Goal: Information Seeking & Learning: Learn about a topic

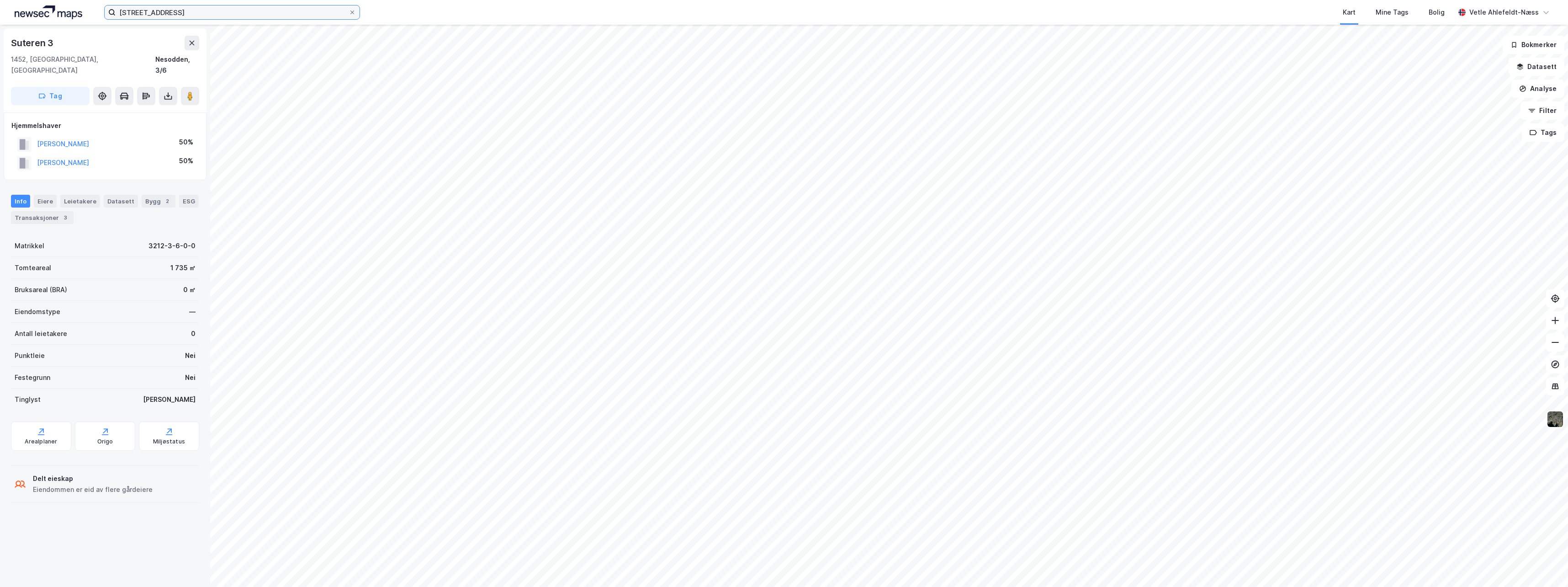
click at [205, 14] on input "[STREET_ADDRESS]" at bounding box center [232, 13] width 233 height 14
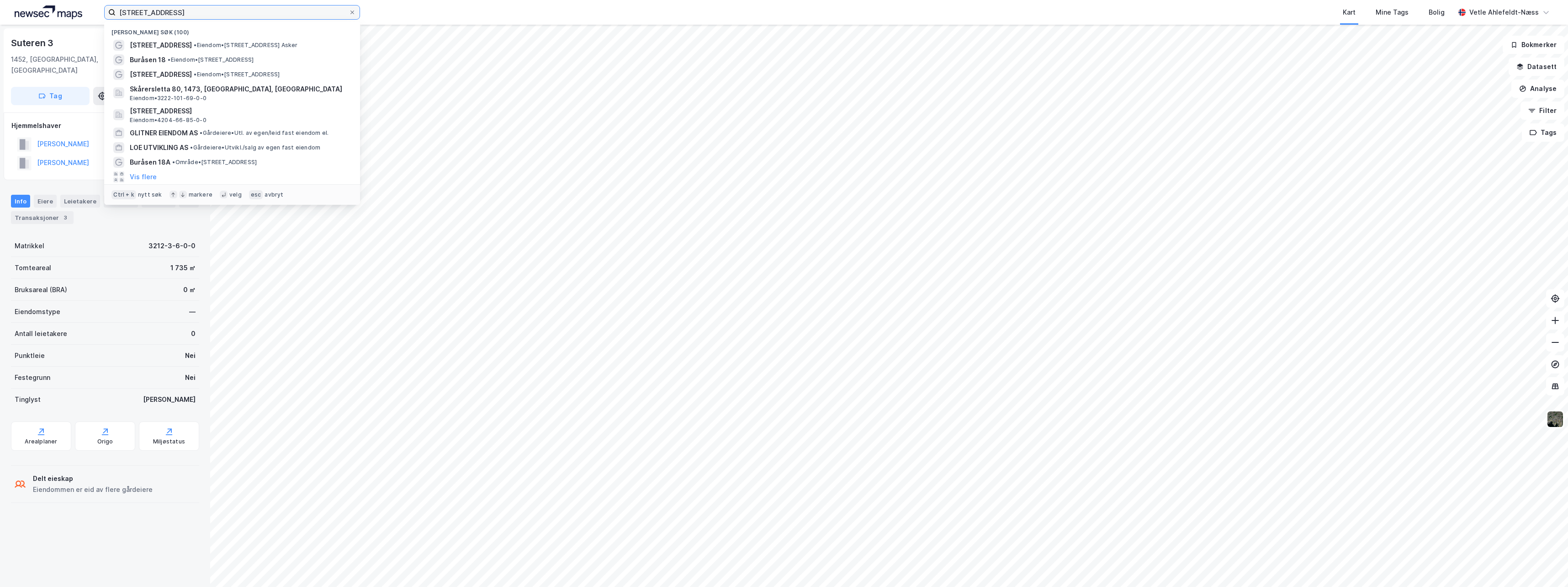
click at [205, 14] on input "[STREET_ADDRESS]" at bounding box center [232, 13] width 233 height 14
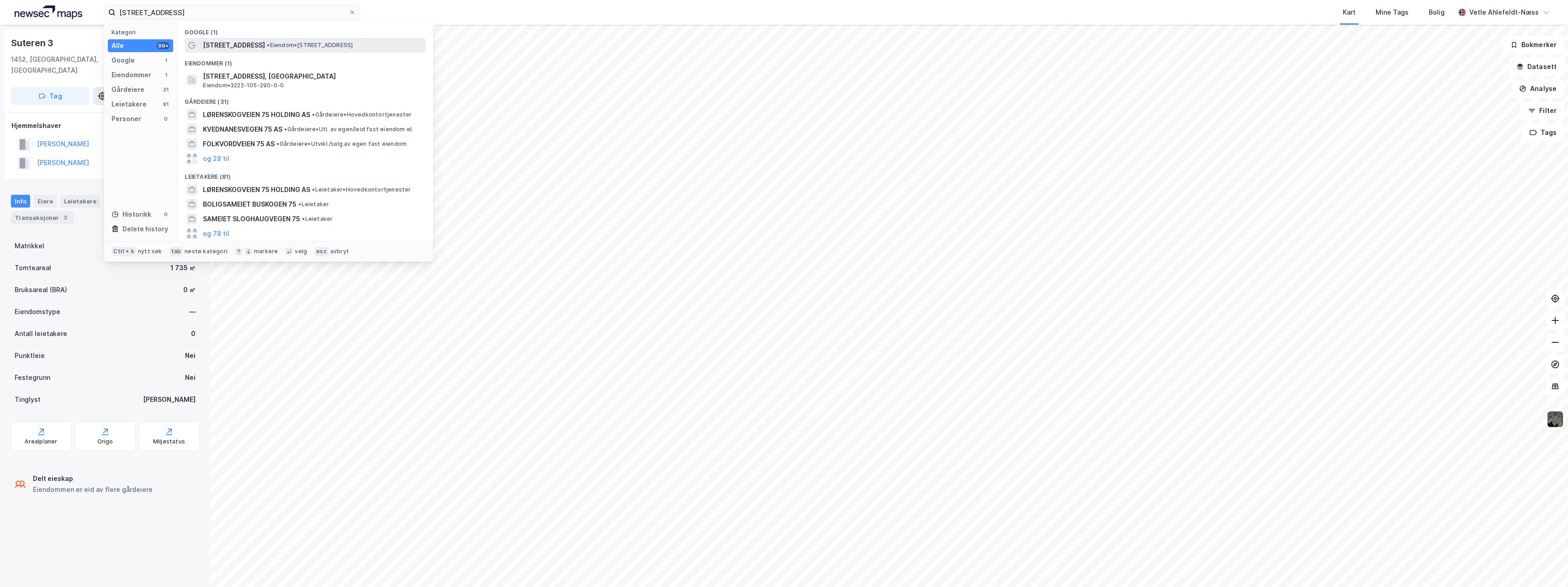
click at [307, 42] on span "• Eiendom • [STREET_ADDRESS]" at bounding box center [310, 45] width 86 height 8
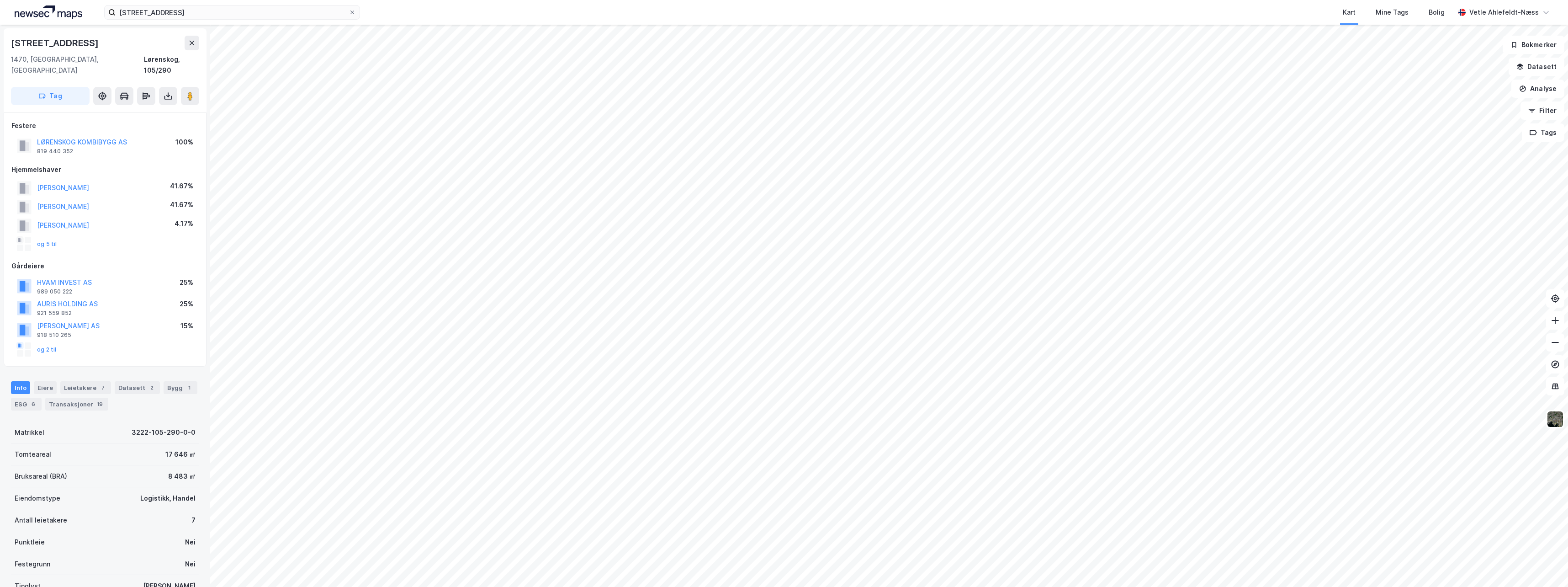
scroll to position [1, 0]
click at [73, 381] on div "Leietakere 7" at bounding box center [85, 387] width 51 height 13
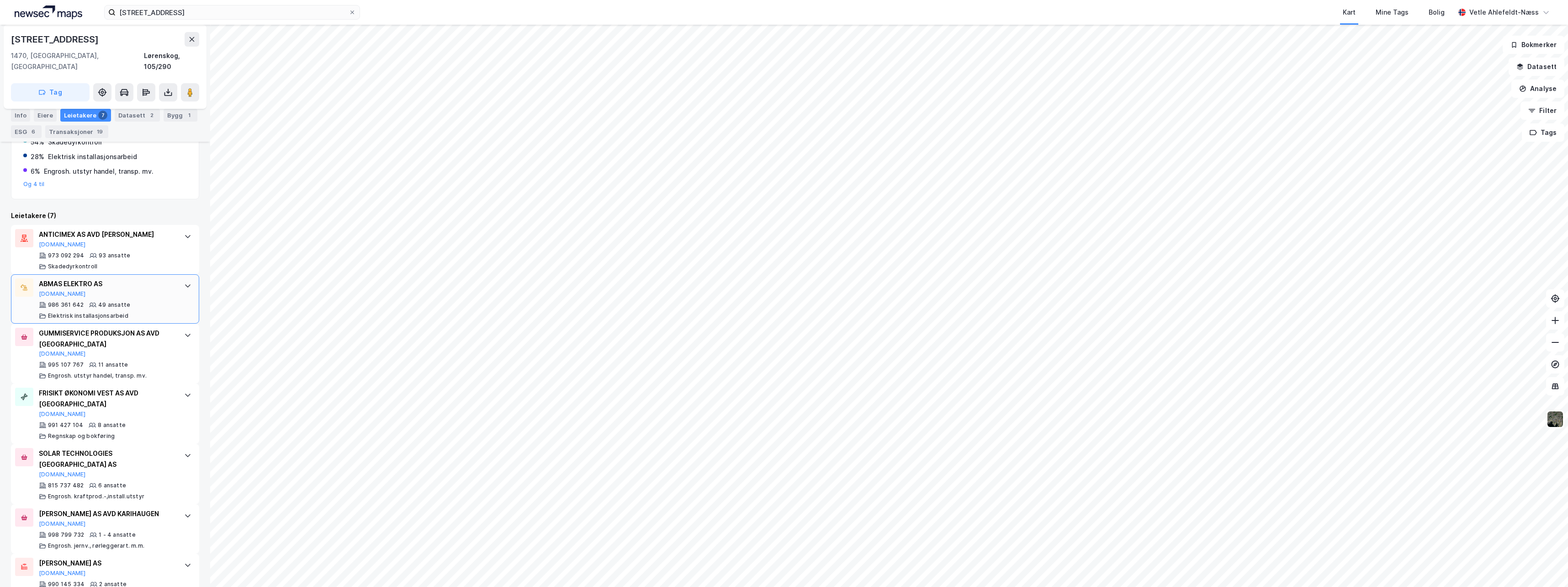
scroll to position [368, 0]
click at [194, 36] on icon at bounding box center [192, 40] width 8 height 8
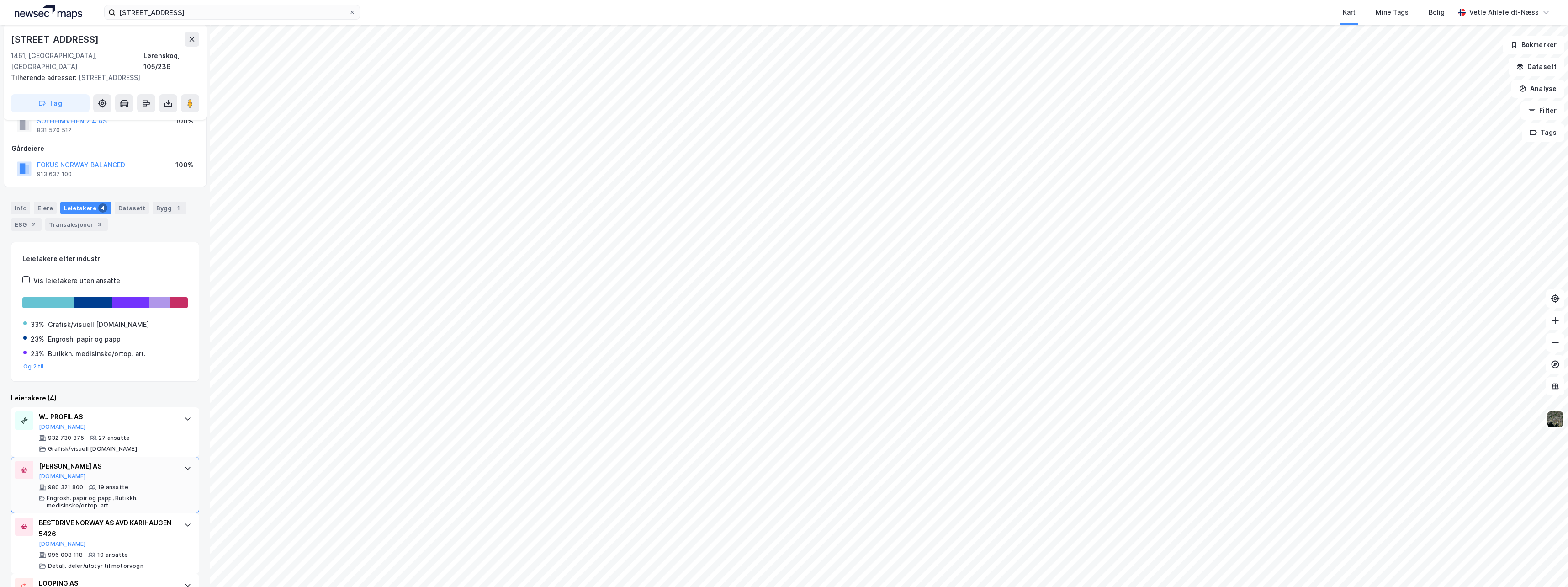
scroll to position [68, 0]
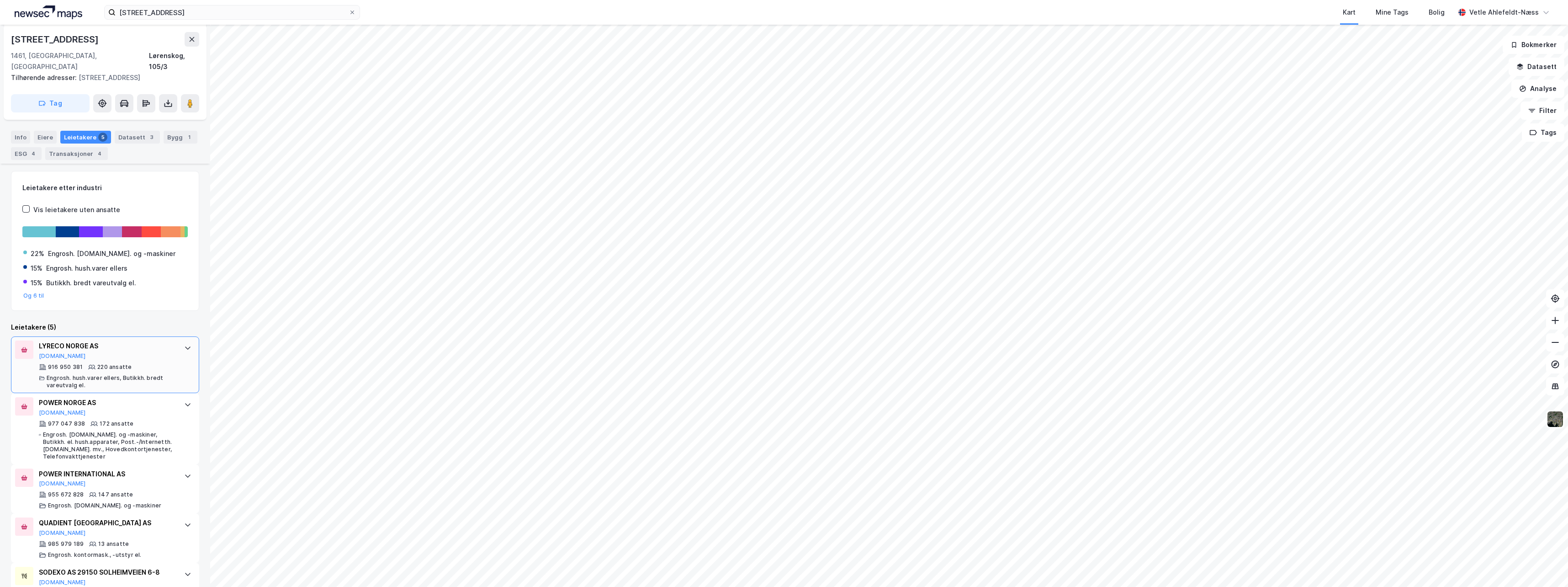
scroll to position [129, 0]
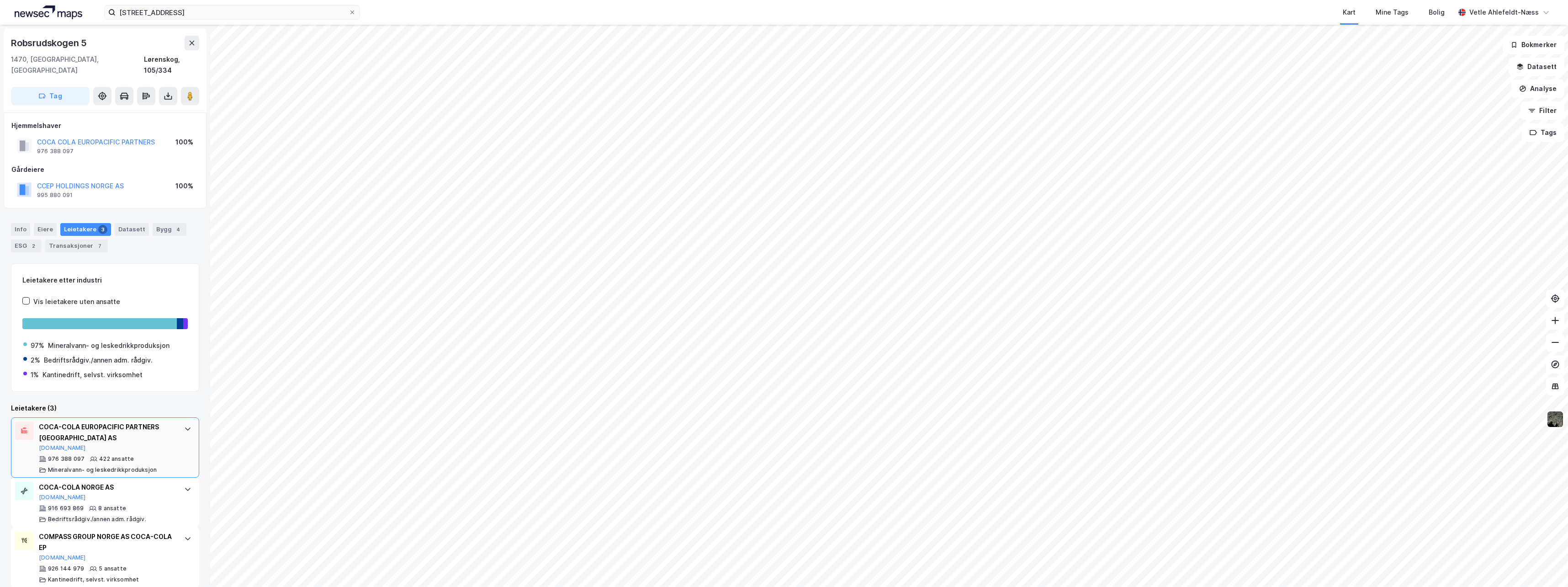
scroll to position [1, 0]
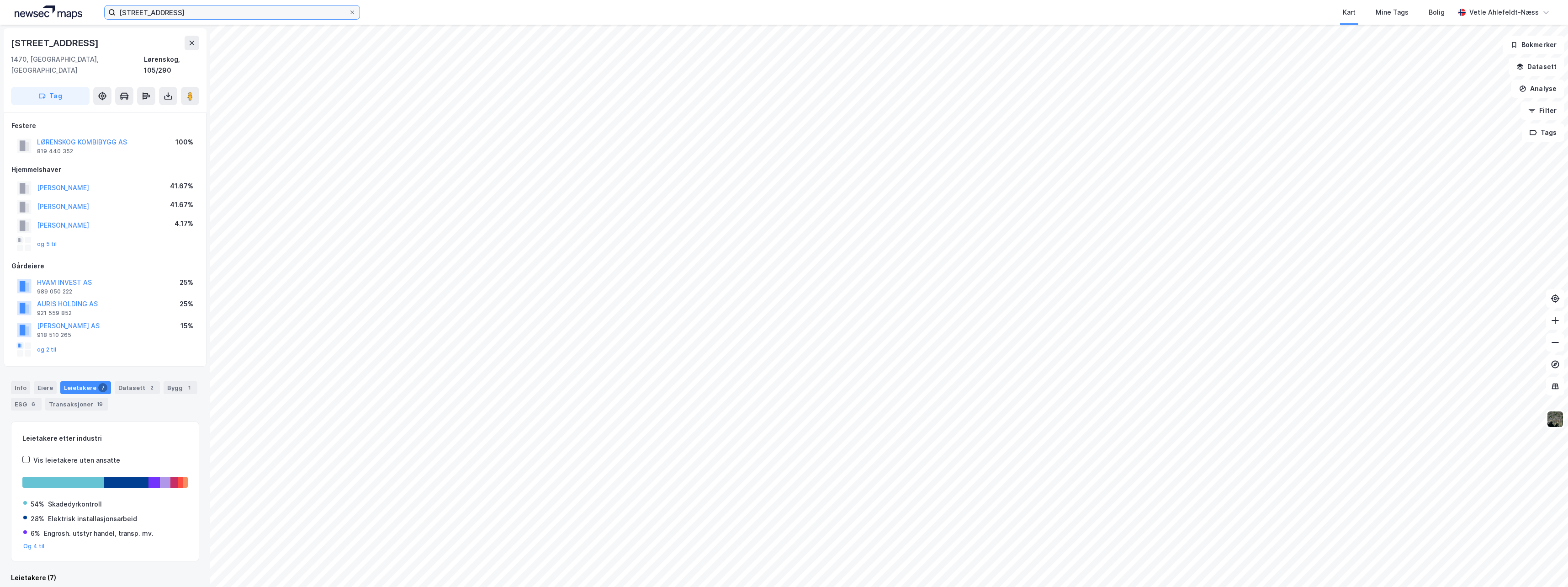
click at [217, 9] on input "[STREET_ADDRESS]" at bounding box center [232, 13] width 233 height 14
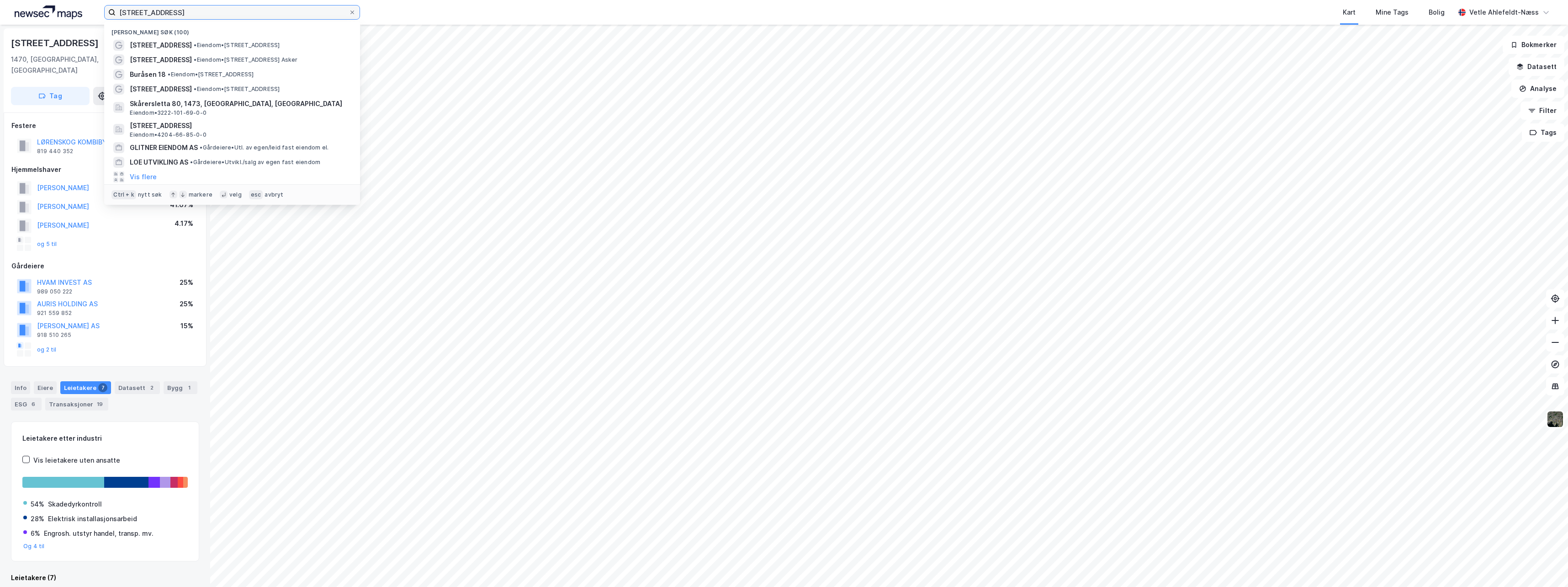
click at [217, 9] on input "[STREET_ADDRESS]" at bounding box center [232, 13] width 233 height 14
paste input "[STREET_ADDRESS]"
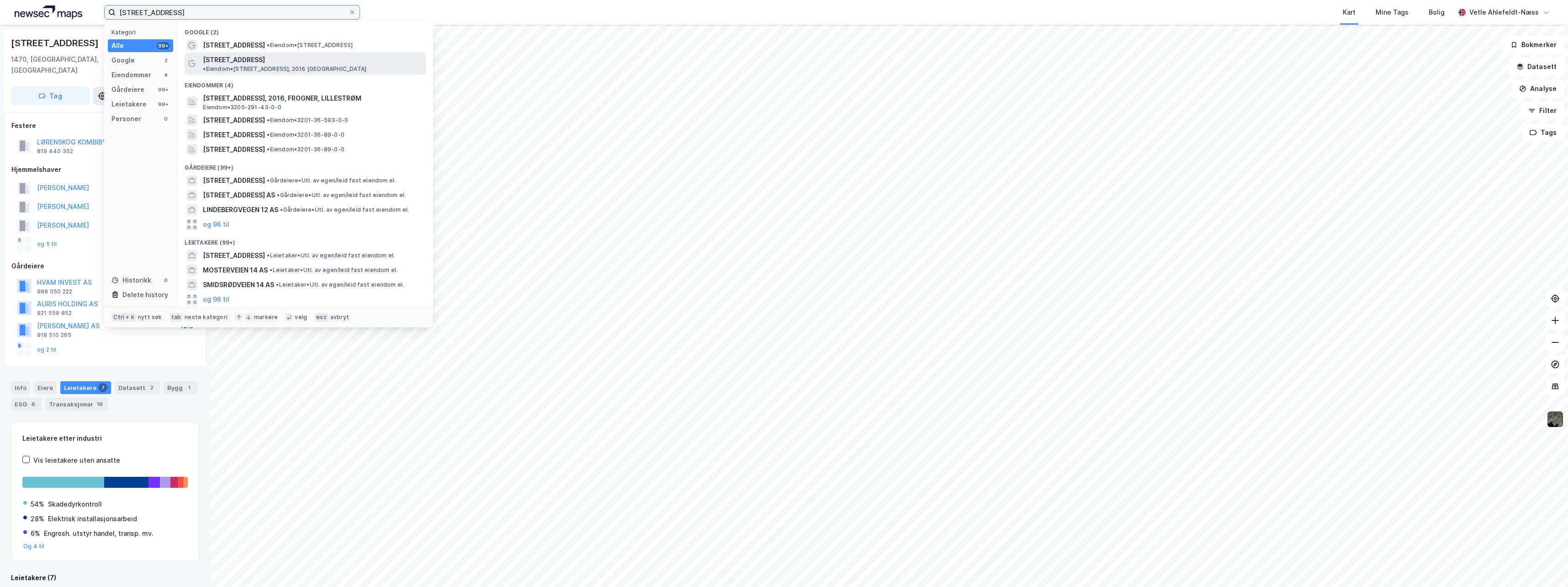
type input "[STREET_ADDRESS]"
click at [367, 65] on span "• Eiendom • [STREET_ADDRESS], 2016 [GEOGRAPHIC_DATA]" at bounding box center [285, 69] width 164 height 8
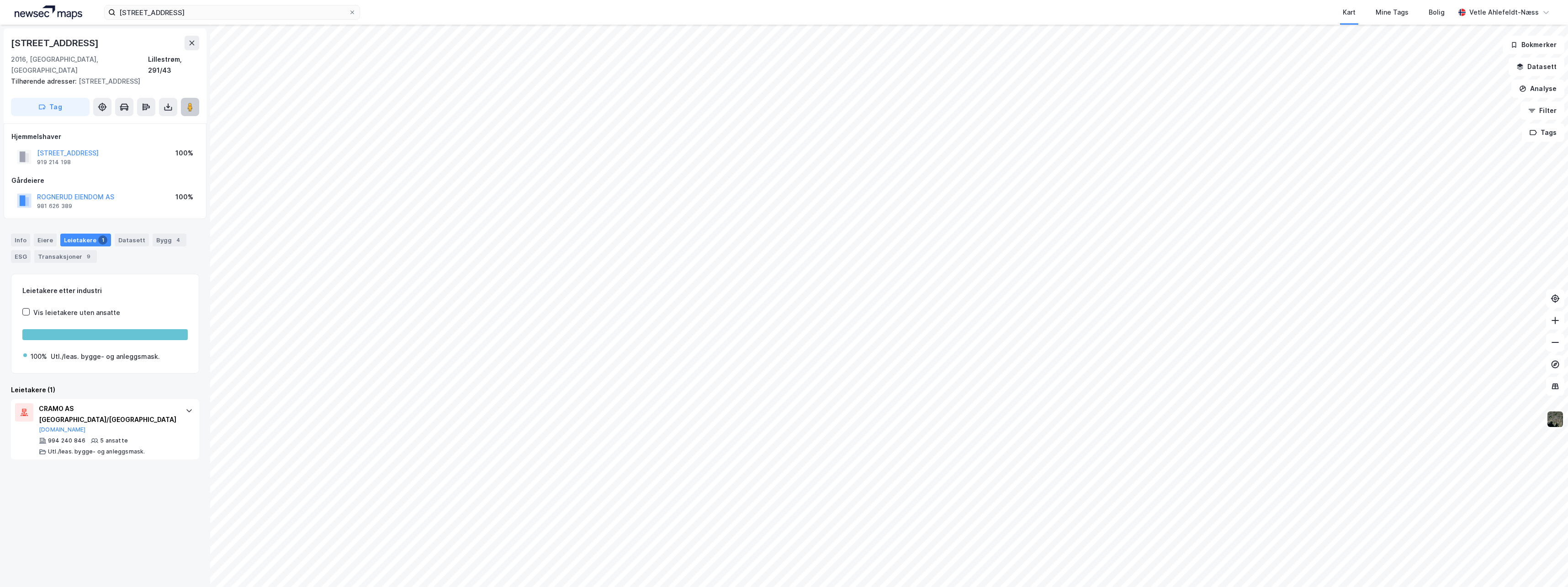
click at [195, 98] on button at bounding box center [190, 107] width 18 height 18
